Goal: Information Seeking & Learning: Learn about a topic

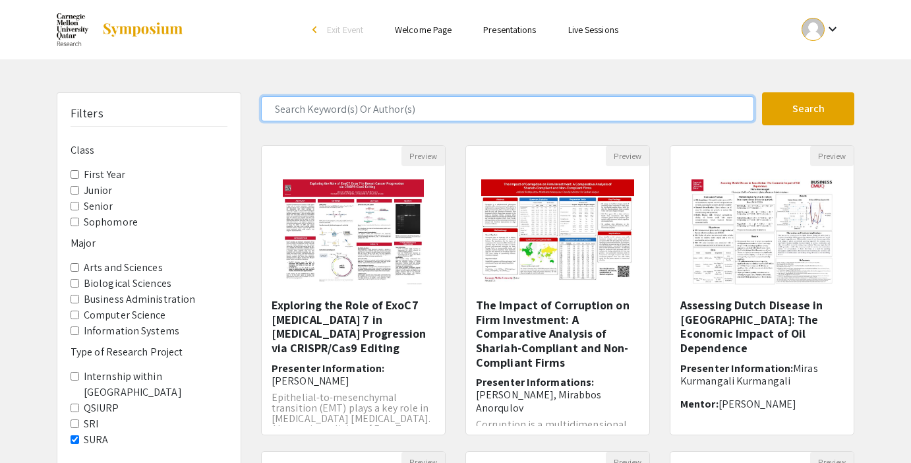
click at [327, 107] on input "Search Keyword(s) Or Author(s)" at bounding box center [507, 108] width 493 height 25
click at [762, 92] on button "Search" at bounding box center [808, 108] width 92 height 33
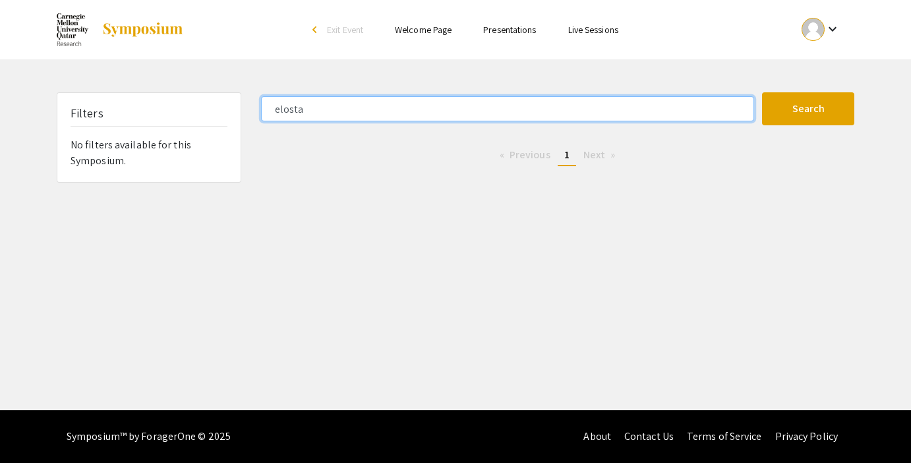
click at [289, 104] on input "elosta" at bounding box center [507, 108] width 493 height 25
click at [762, 92] on button "Search" at bounding box center [808, 108] width 92 height 33
click at [291, 108] on input "hend" at bounding box center [507, 108] width 493 height 25
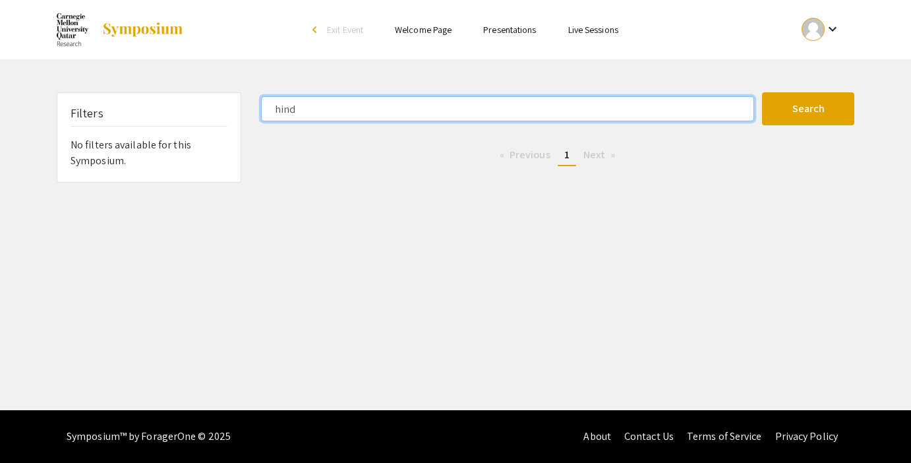
click at [762, 92] on button "Search" at bounding box center [808, 108] width 92 height 33
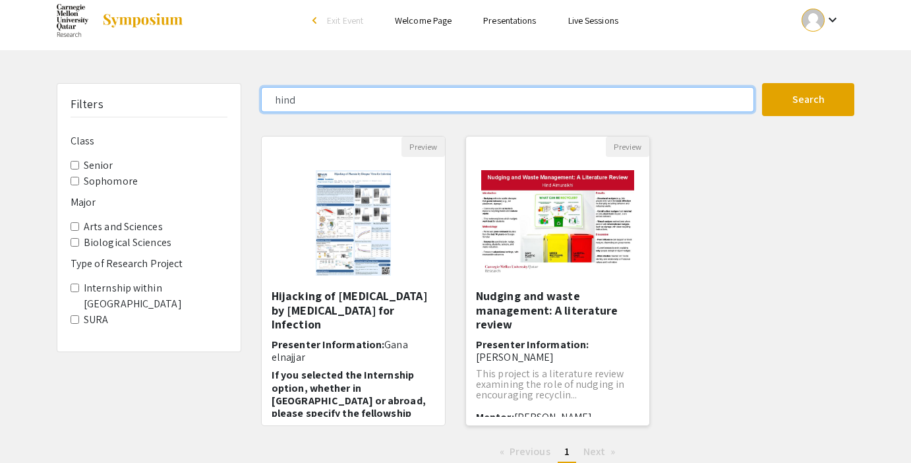
scroll to position [1, 0]
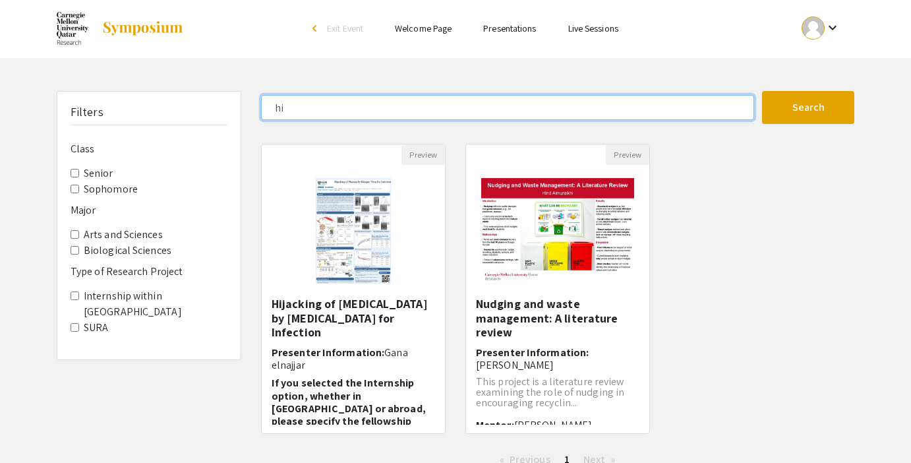
type input "h"
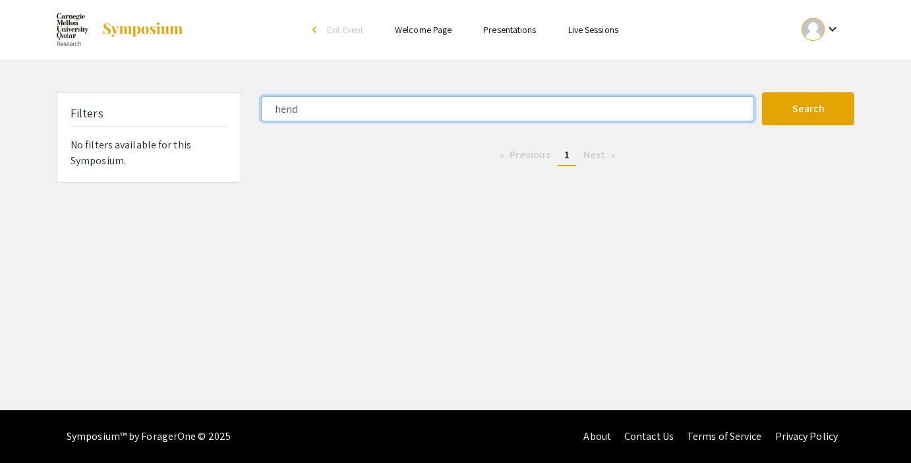
type input "elosta"
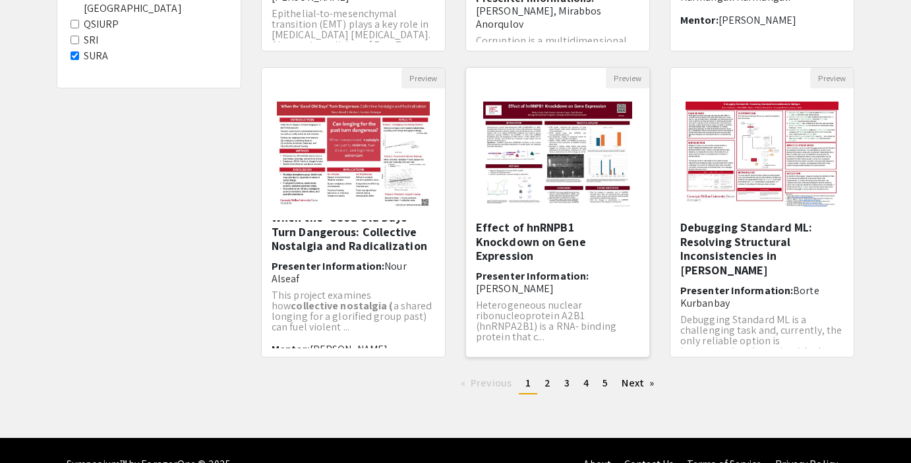
scroll to position [387, 0]
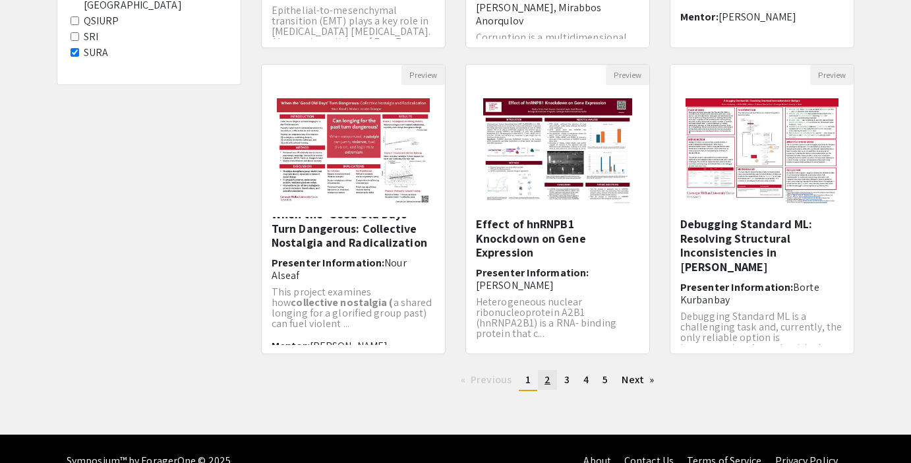
click at [548, 381] on span "2" at bounding box center [548, 380] width 6 height 14
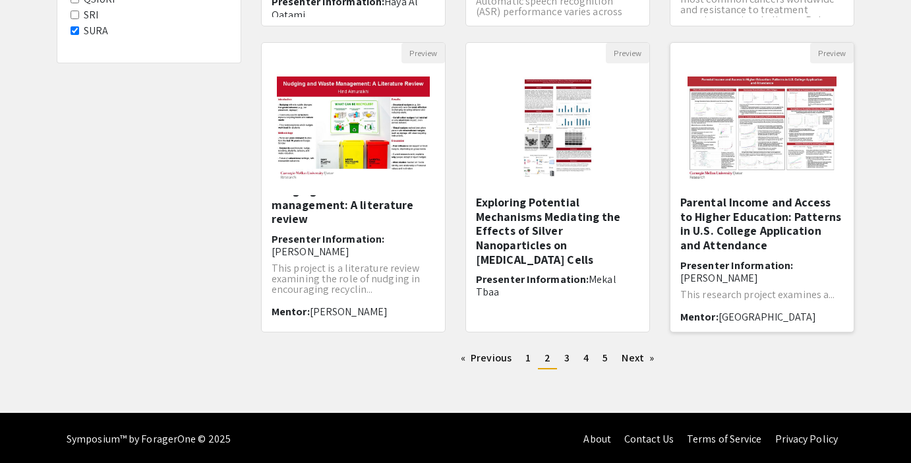
scroll to position [5, 0]
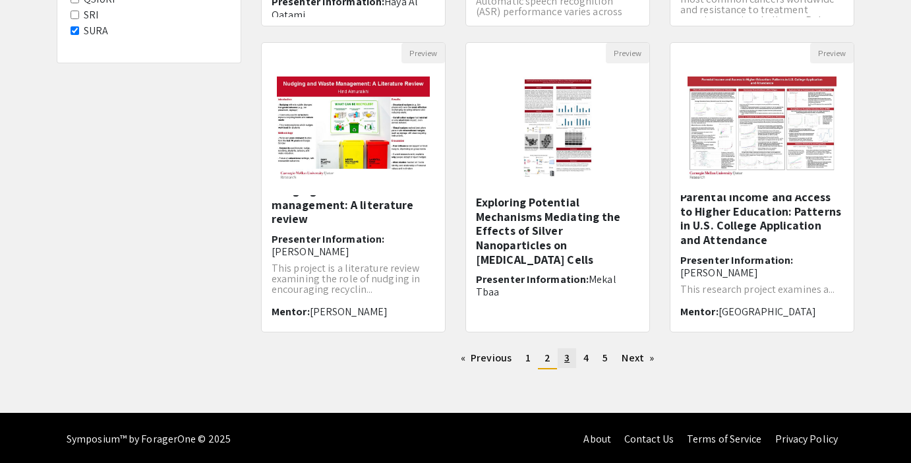
click at [562, 360] on link "page 3" at bounding box center [567, 358] width 18 height 20
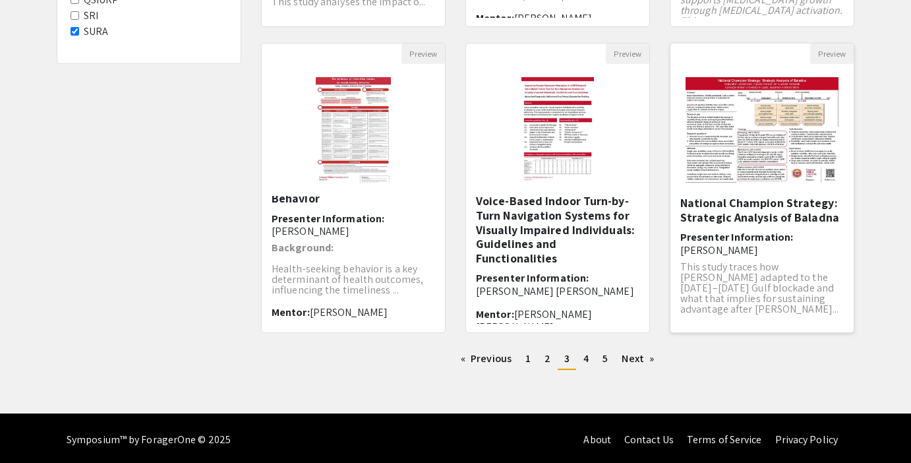
scroll to position [9, 0]
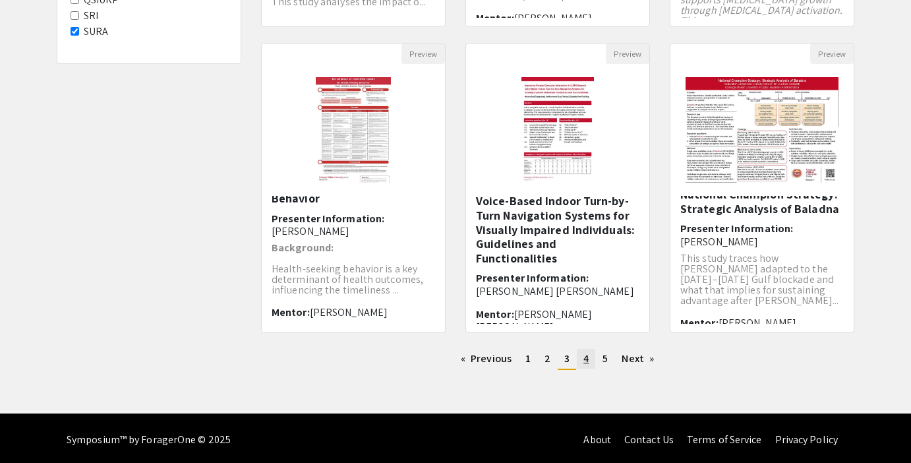
click at [586, 363] on span "4" at bounding box center [586, 358] width 5 height 14
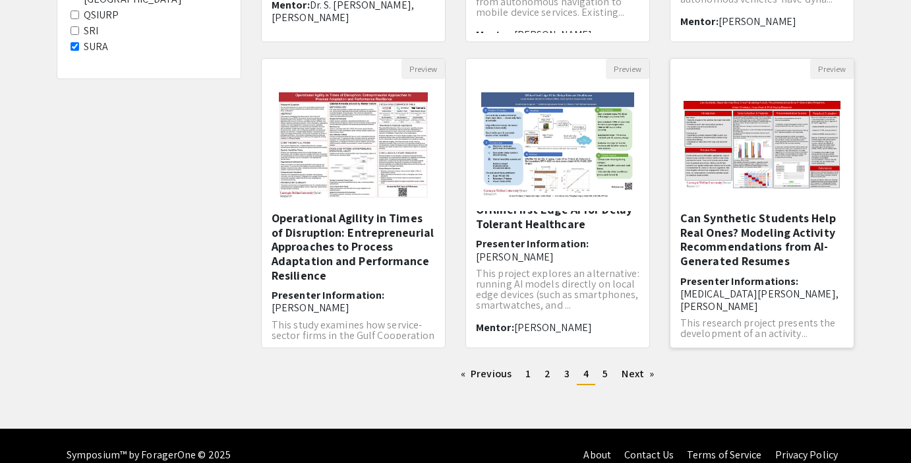
scroll to position [16, 0]
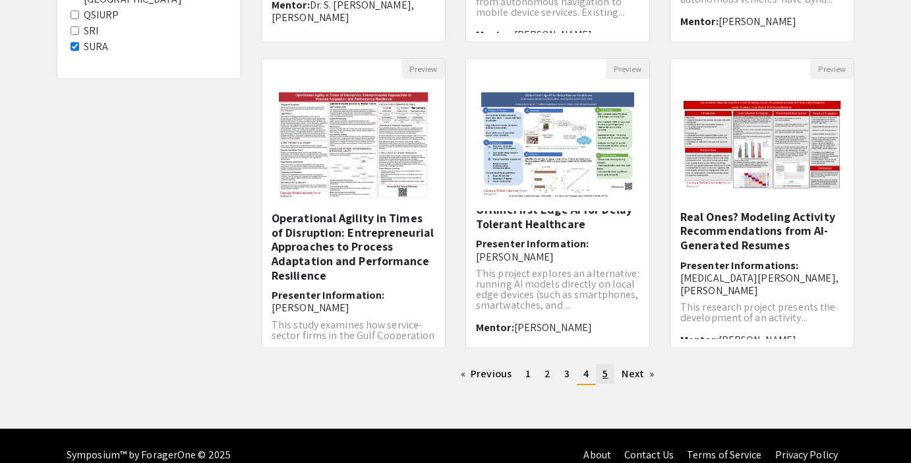
click at [605, 375] on span "5" at bounding box center [605, 374] width 5 height 14
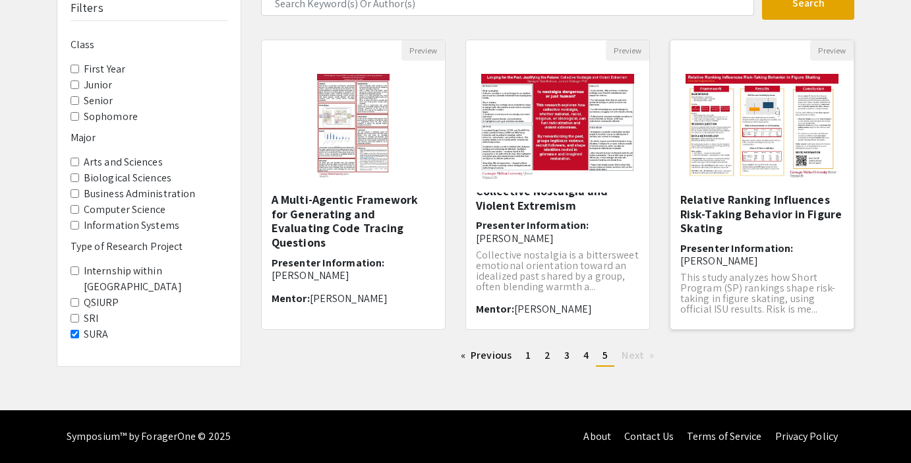
scroll to position [22, 0]
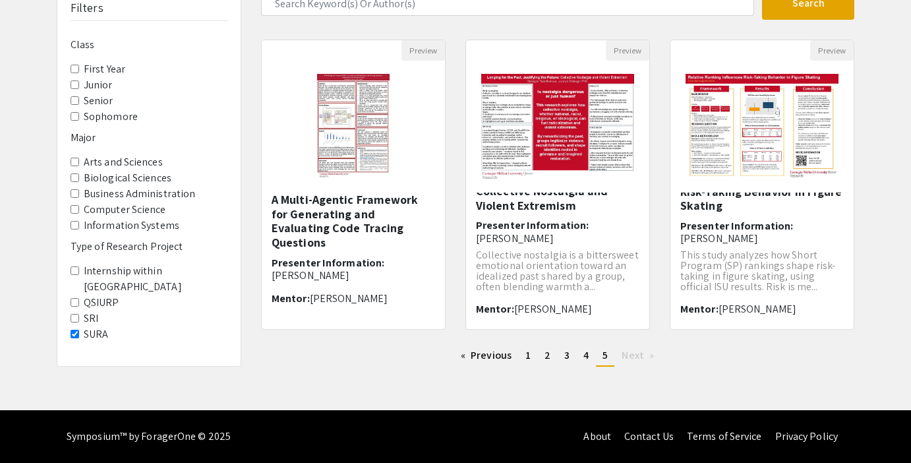
click at [75, 330] on Project-SURA "SURA" at bounding box center [75, 334] width 9 height 9
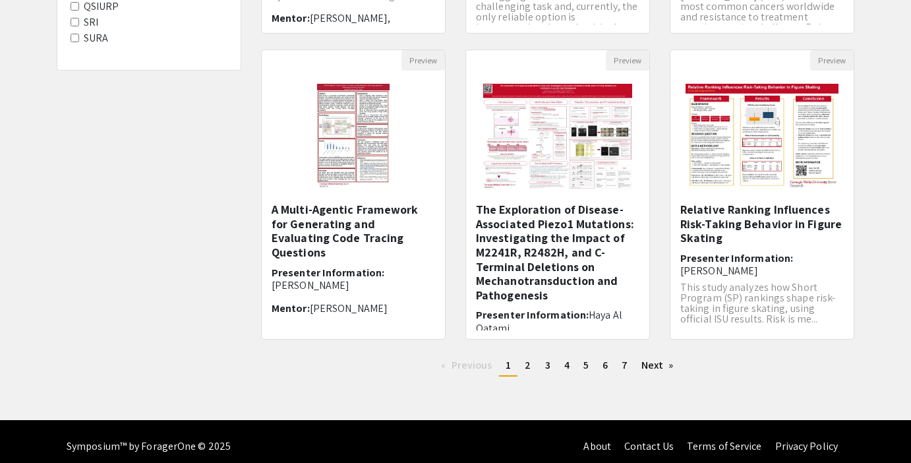
scroll to position [411, 0]
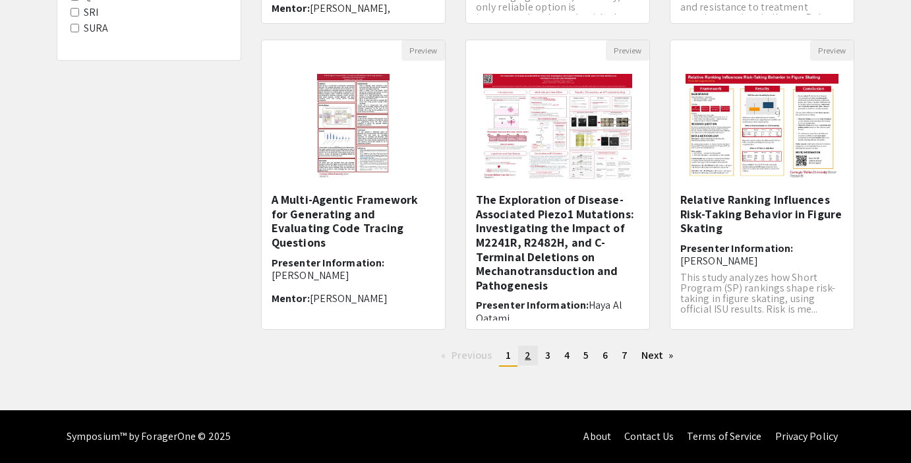
click at [534, 363] on link "page 2" at bounding box center [527, 356] width 19 height 20
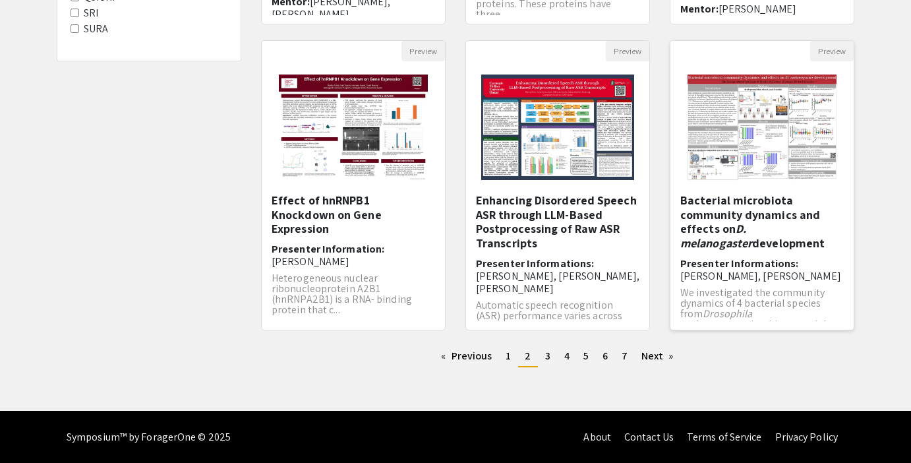
scroll to position [411, 0]
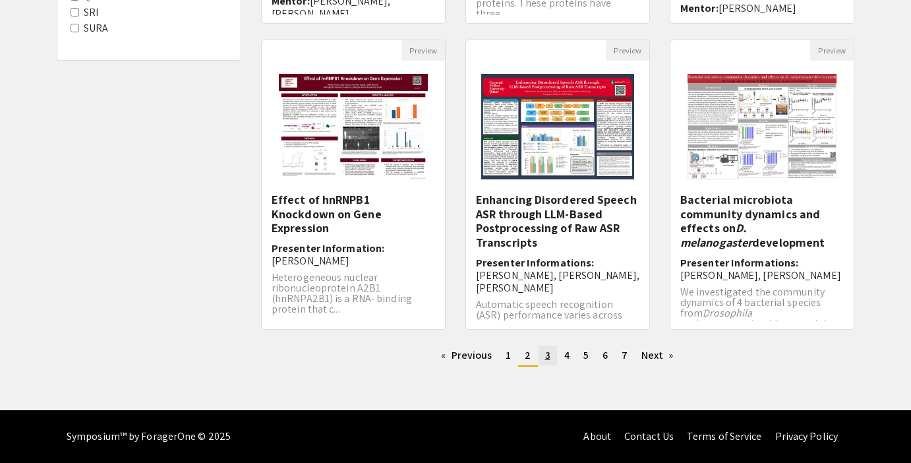
click at [547, 356] on span "3" at bounding box center [547, 355] width 5 height 14
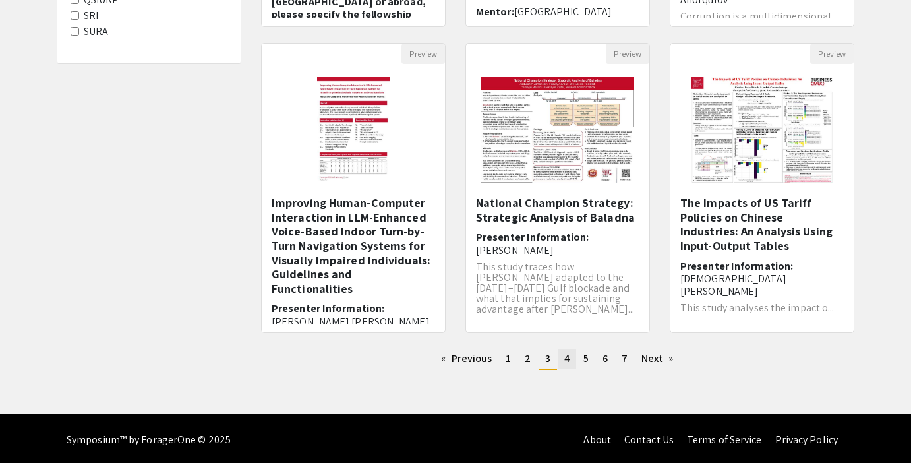
click at [562, 364] on link "page 4" at bounding box center [567, 359] width 18 height 20
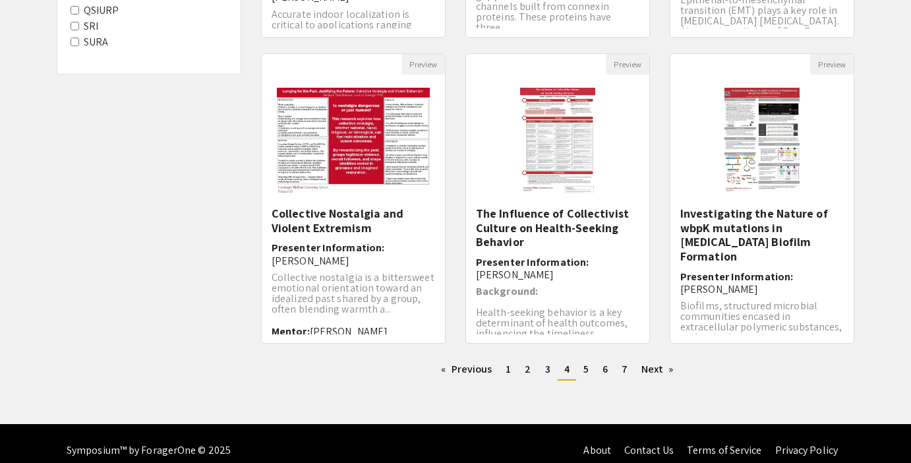
scroll to position [400, 0]
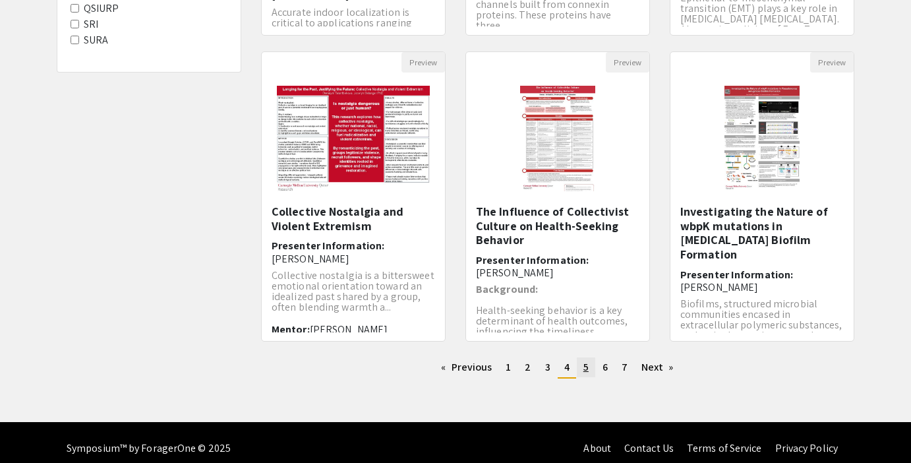
click at [584, 372] on span "5" at bounding box center [586, 367] width 5 height 14
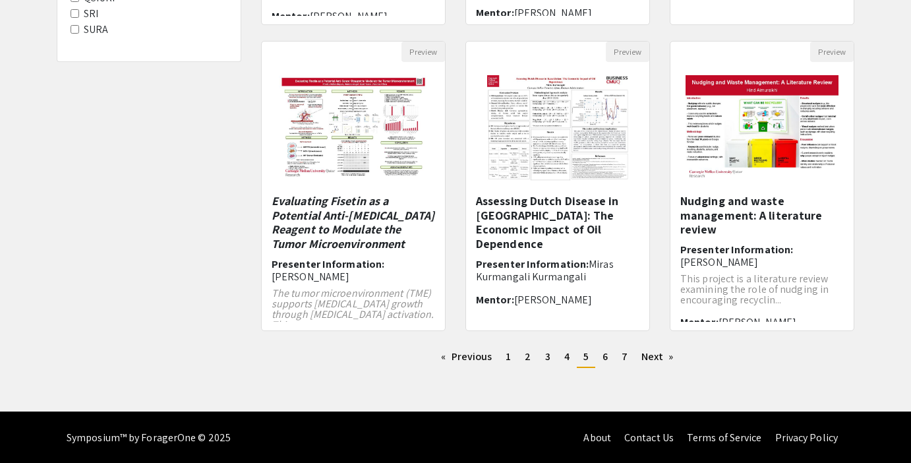
scroll to position [408, 0]
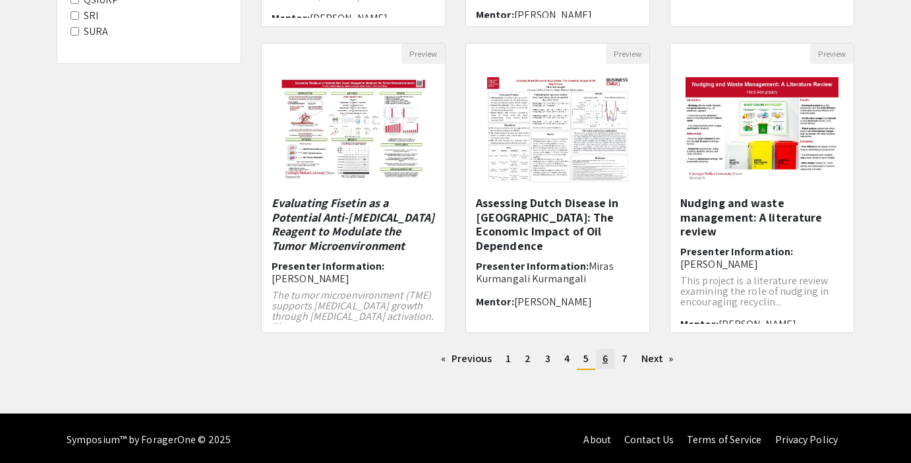
click at [601, 359] on link "page 6" at bounding box center [605, 359] width 18 height 20
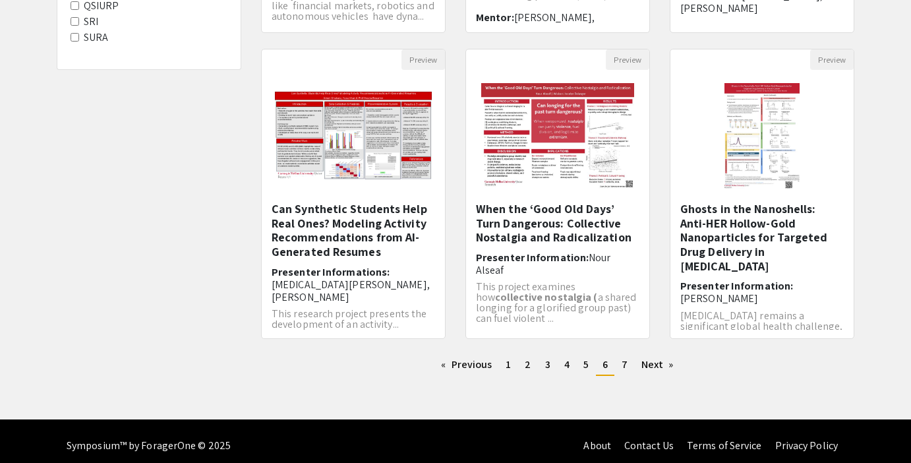
scroll to position [411, 0]
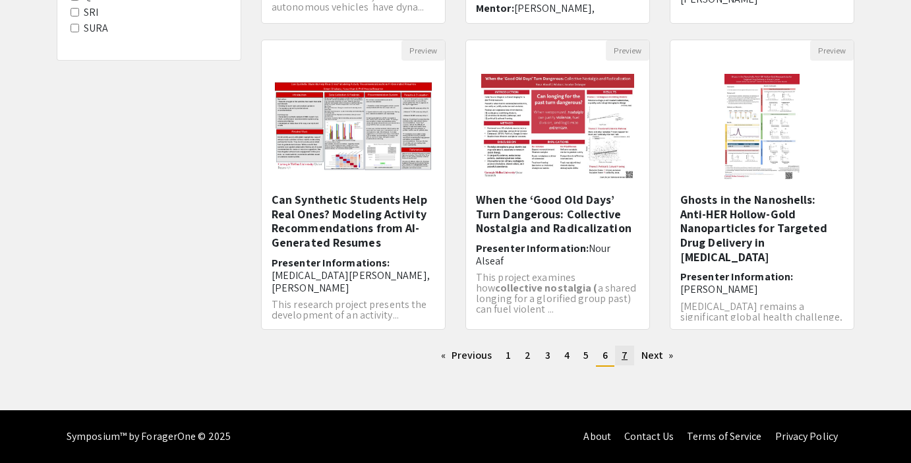
click at [631, 353] on link "page 7" at bounding box center [624, 356] width 19 height 20
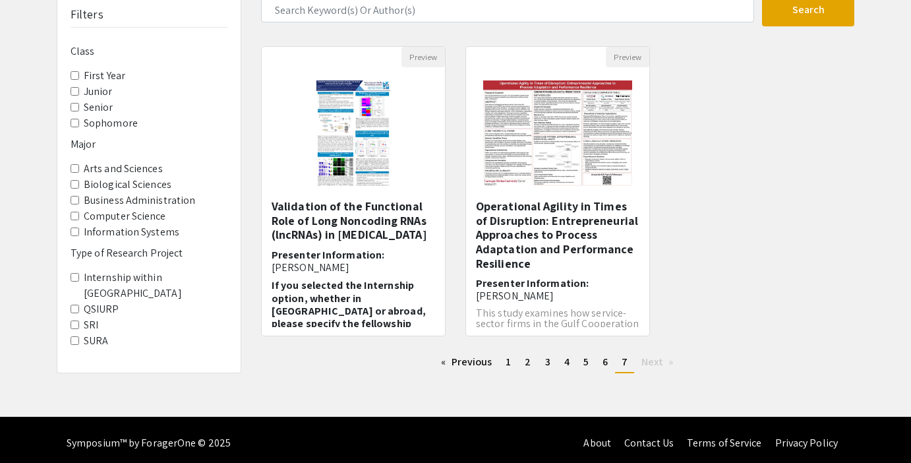
scroll to position [106, 0]
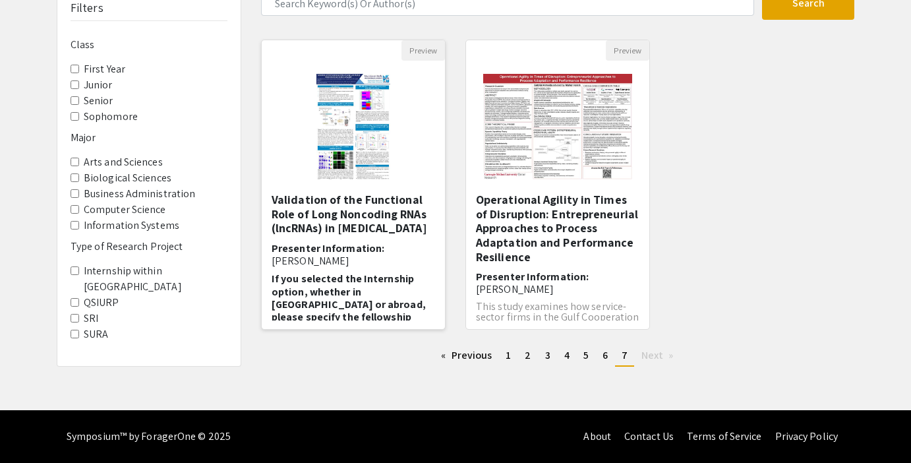
click at [359, 121] on img "Open Presentation <p>Validation of the Functional Role of Long Noncoding RNAs (…" at bounding box center [353, 127] width 101 height 132
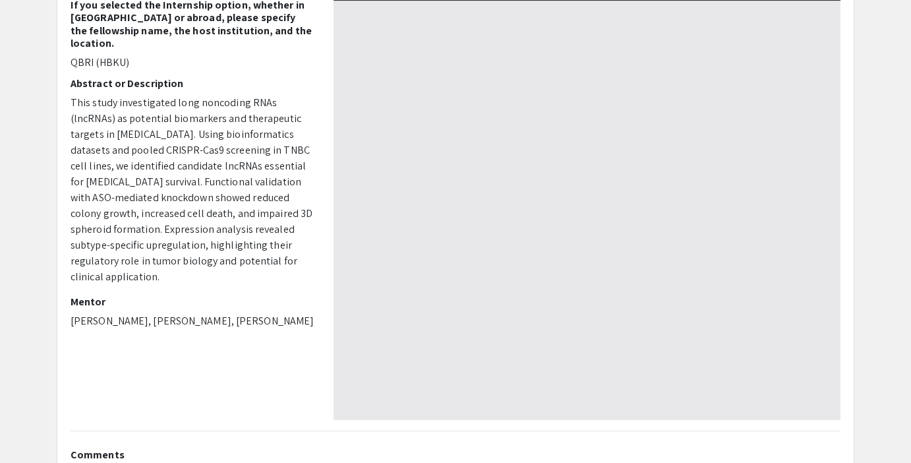
select select "custom"
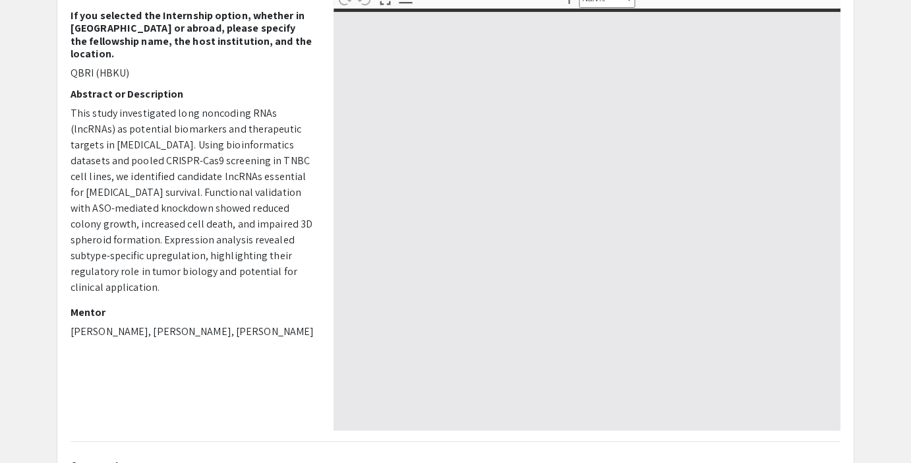
type input "0"
select select "custom"
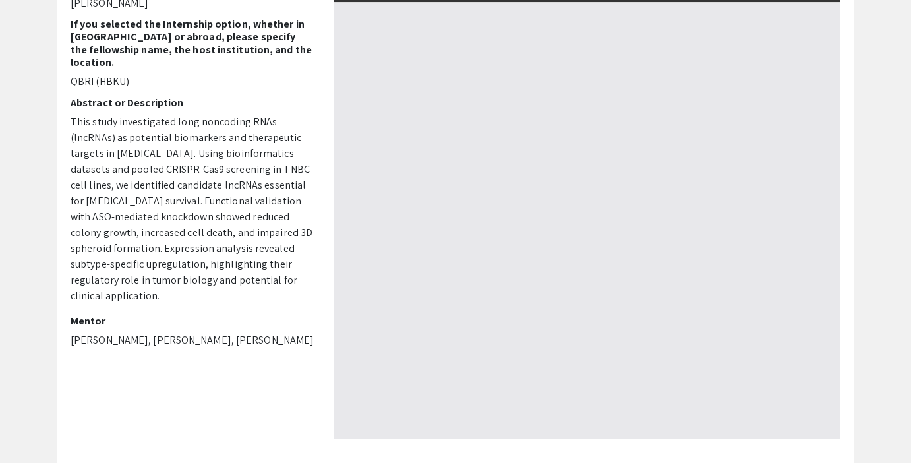
scroll to position [158, 0]
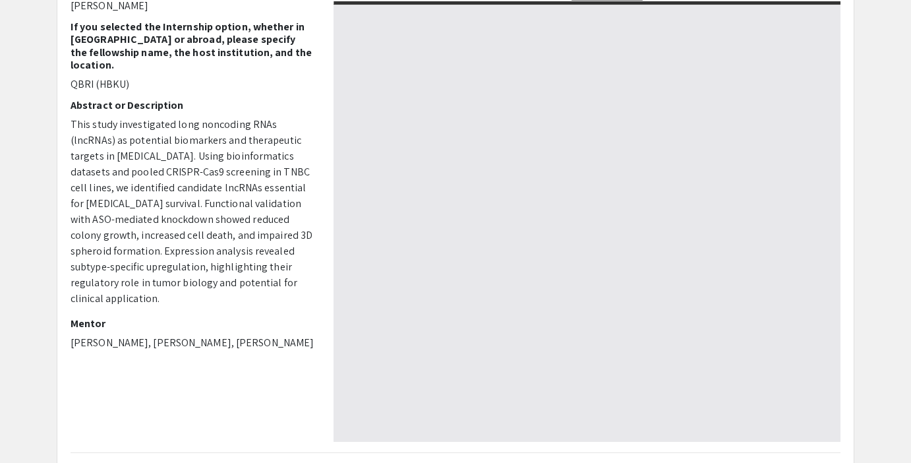
type input "1"
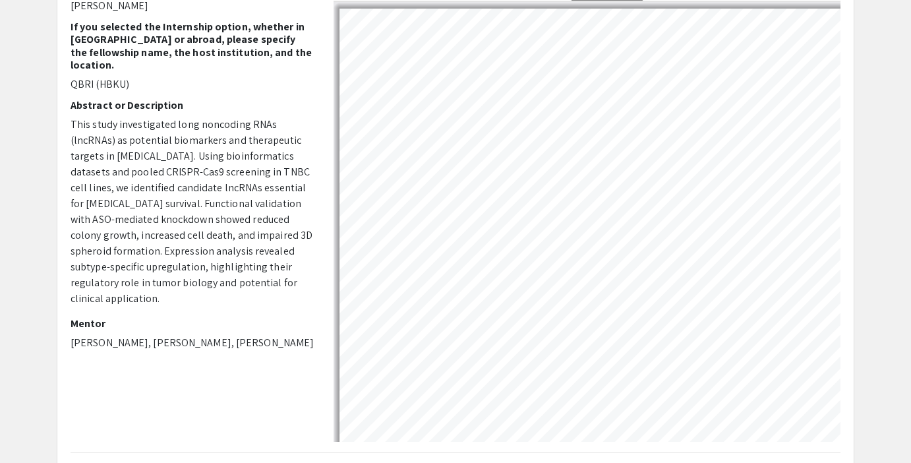
select select "auto"
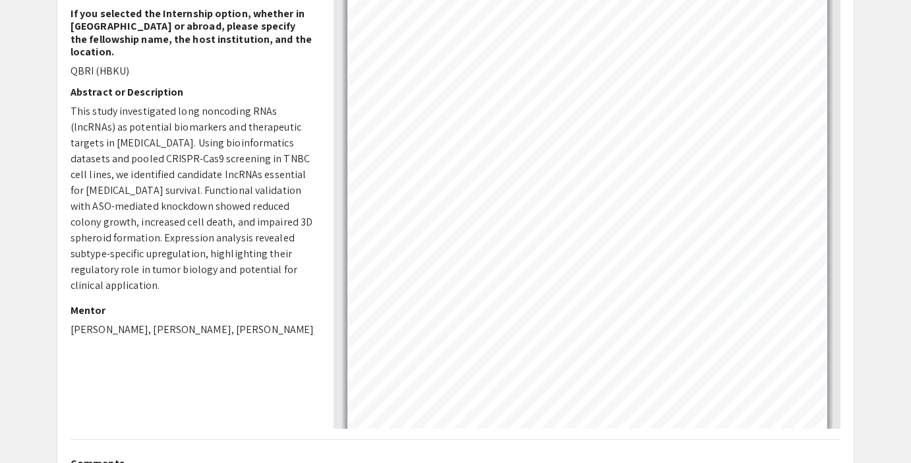
scroll to position [253, 0]
